Goal: Task Accomplishment & Management: Use online tool/utility

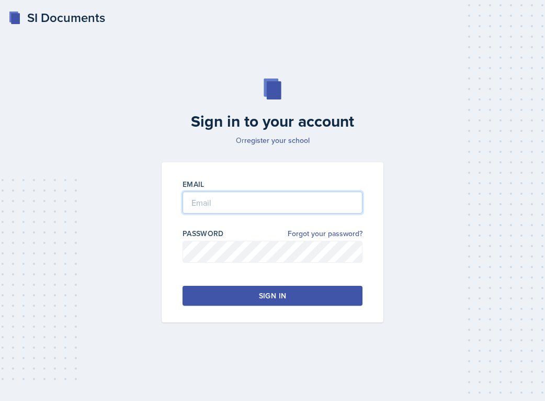
type input "[EMAIL_ADDRESS][PERSON_NAME][DOMAIN_NAME]"
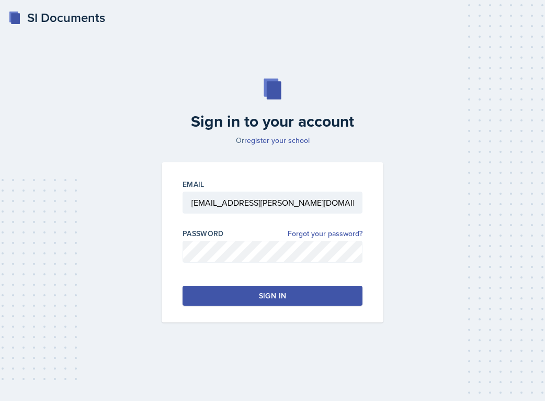
click at [212, 298] on button "Sign in" at bounding box center [273, 296] width 180 height 20
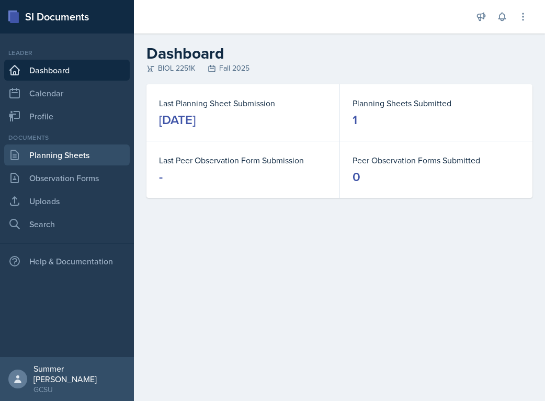
click at [63, 160] on link "Planning Sheets" at bounding box center [67, 154] width 126 height 21
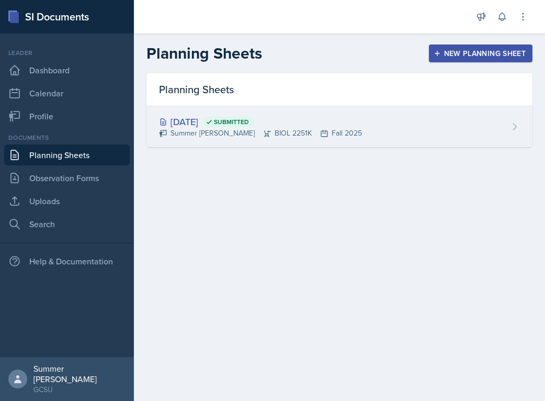
click at [209, 117] on div "[DATE] Submitted" at bounding box center [260, 122] width 203 height 14
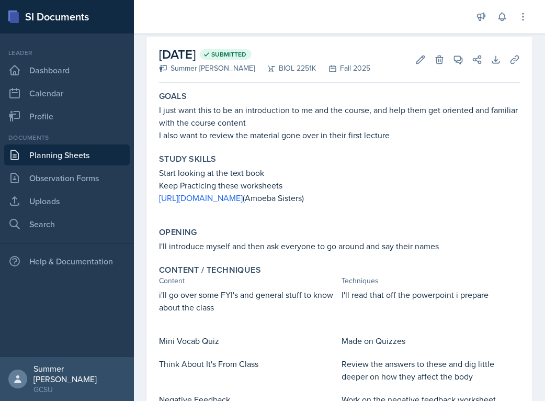
scroll to position [47, 0]
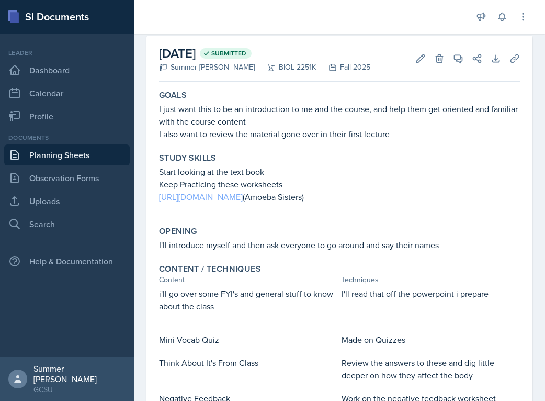
click at [223, 199] on link "[URL][DOMAIN_NAME]" at bounding box center [201, 197] width 84 height 12
click at [243, 194] on link "[URL][DOMAIN_NAME]" at bounding box center [201, 197] width 84 height 12
